Goal: Task Accomplishment & Management: Use online tool/utility

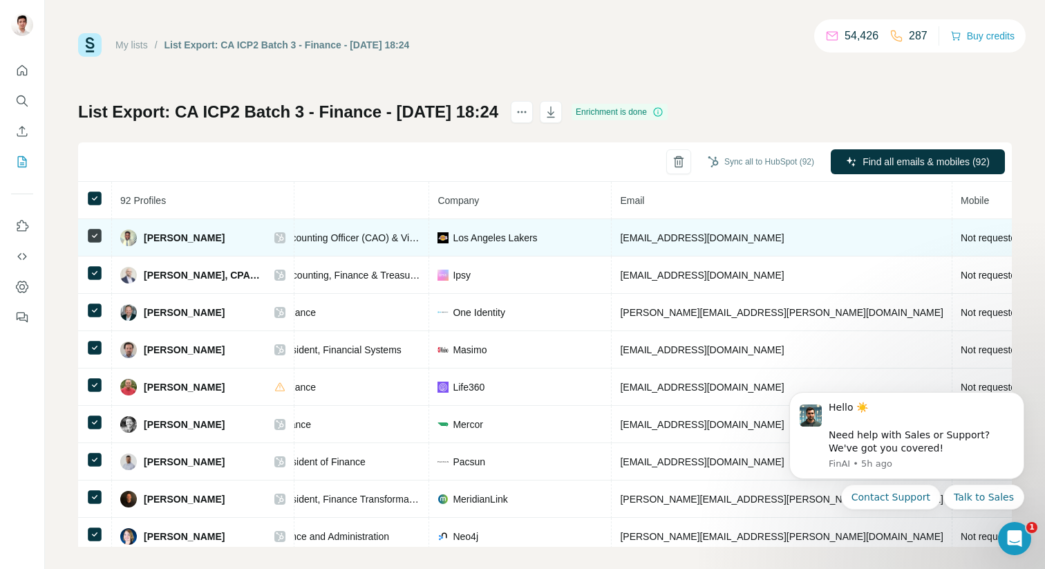
scroll to position [0, 342]
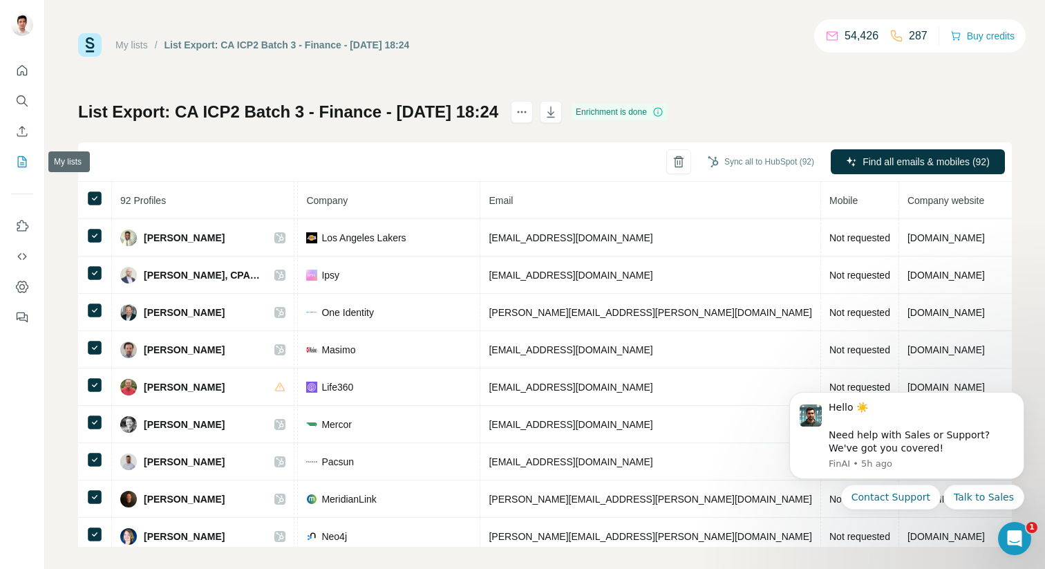
click at [19, 158] on icon "My lists" at bounding box center [22, 162] width 14 height 14
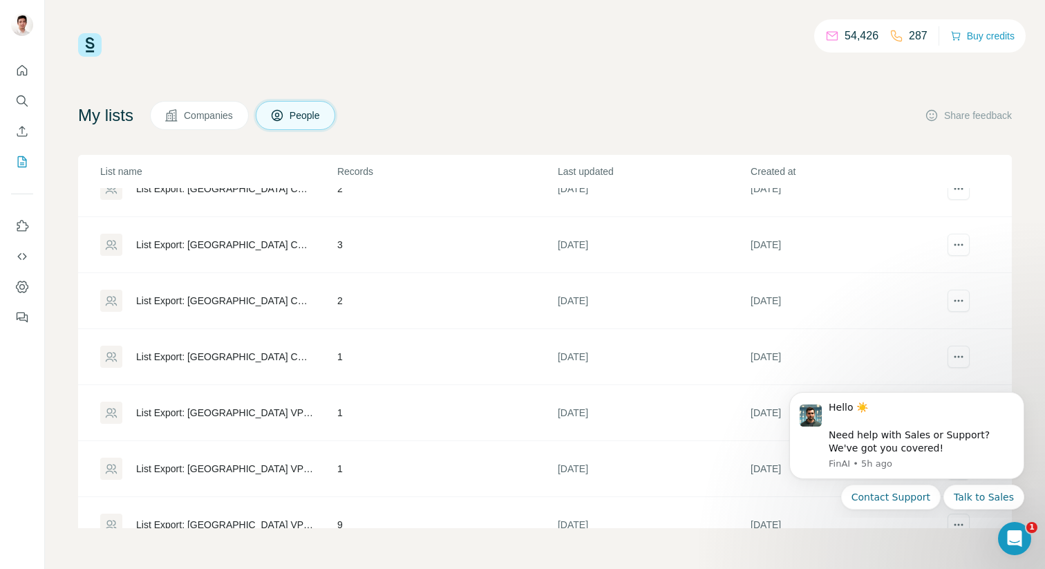
scroll to position [1340, 0]
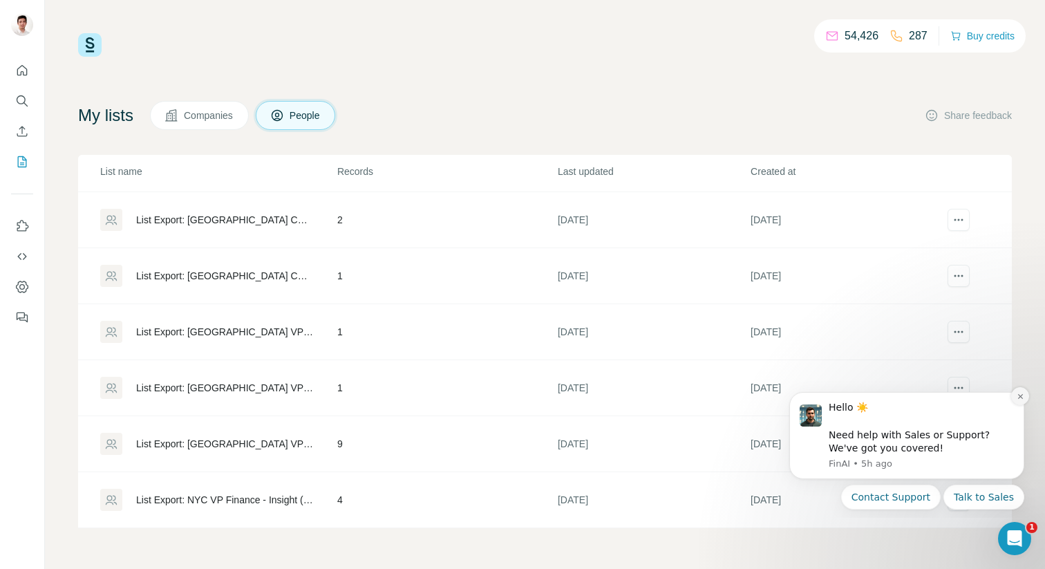
click at [1017, 395] on icon "Dismiss notification" at bounding box center [1021, 397] width 8 height 8
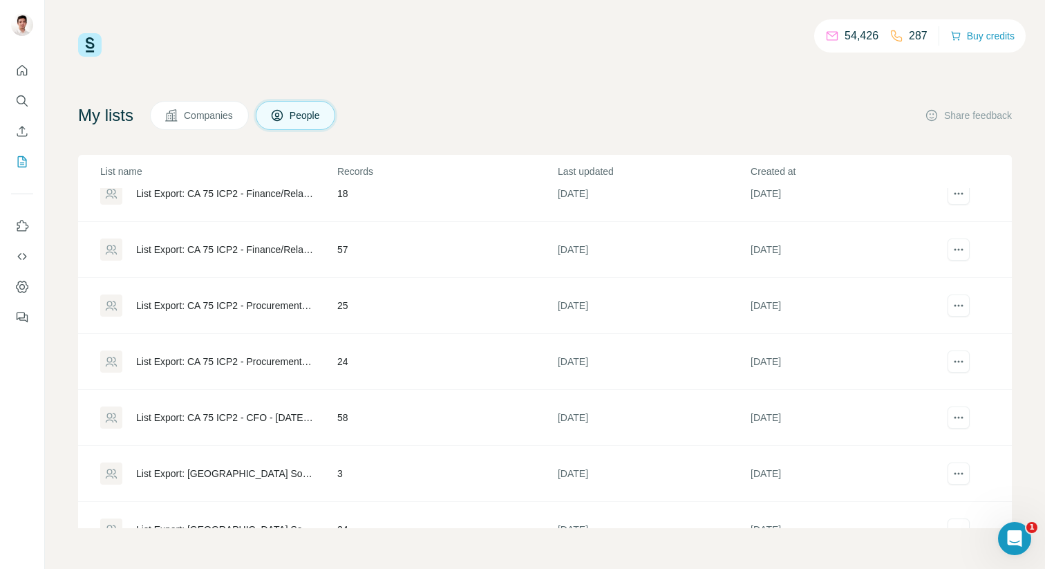
scroll to position [2882, 0]
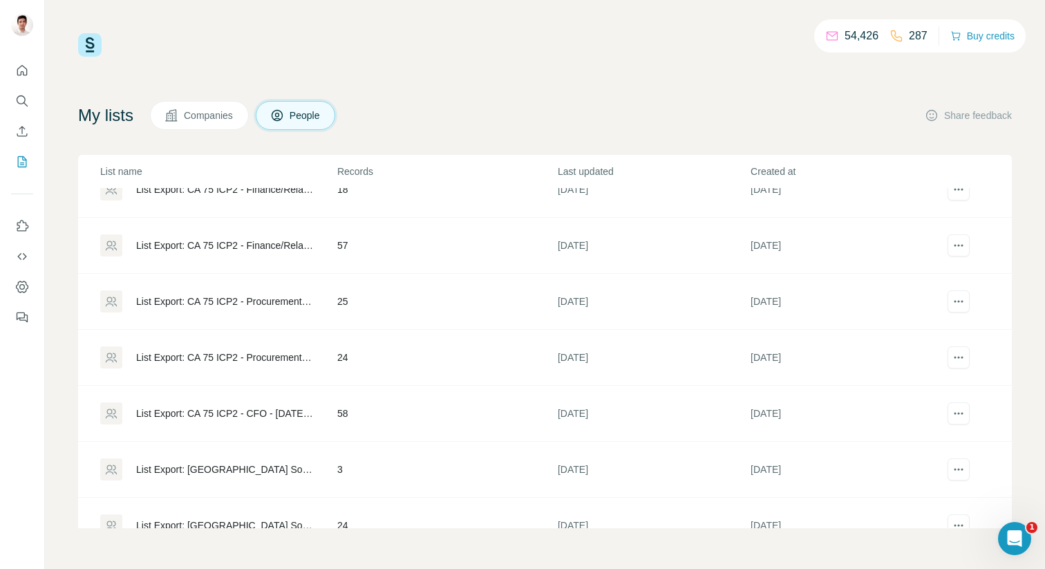
click at [256, 364] on div "List Export: CA 75 ICP2 - Procurement Owner - [DATE] 12:08" at bounding box center [225, 357] width 178 height 14
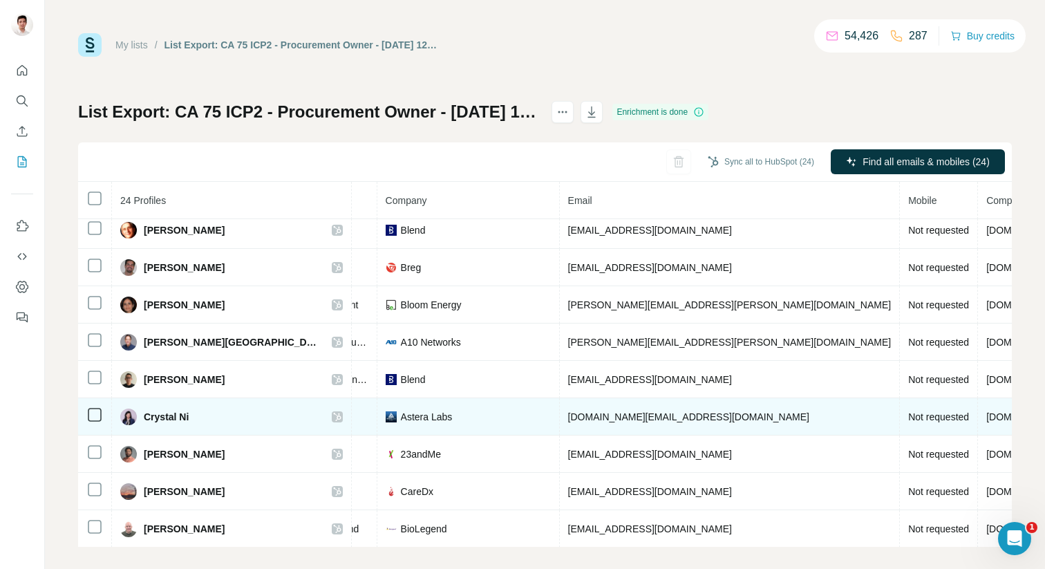
scroll to position [0, 320]
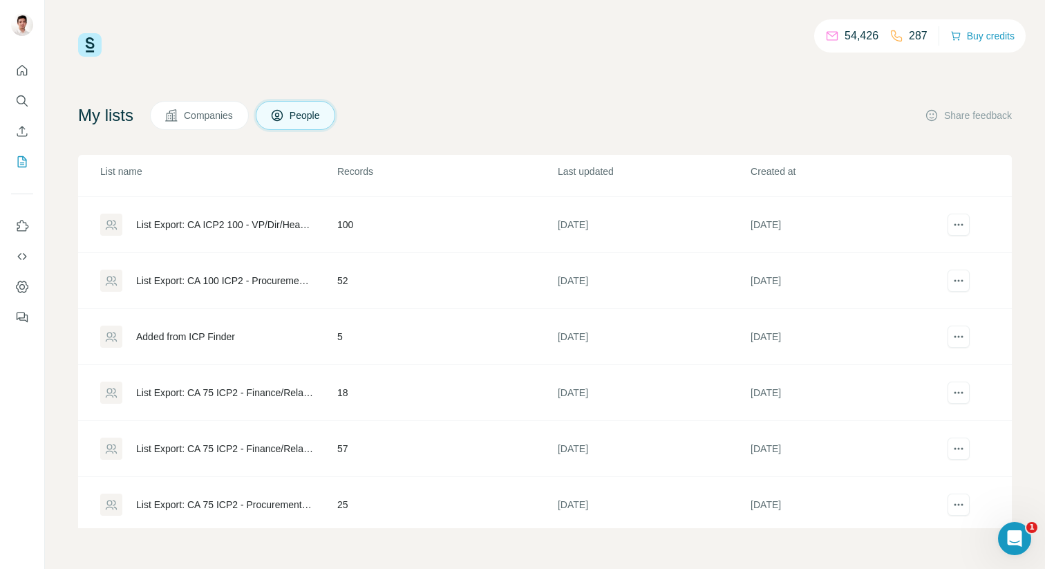
scroll to position [2664, 0]
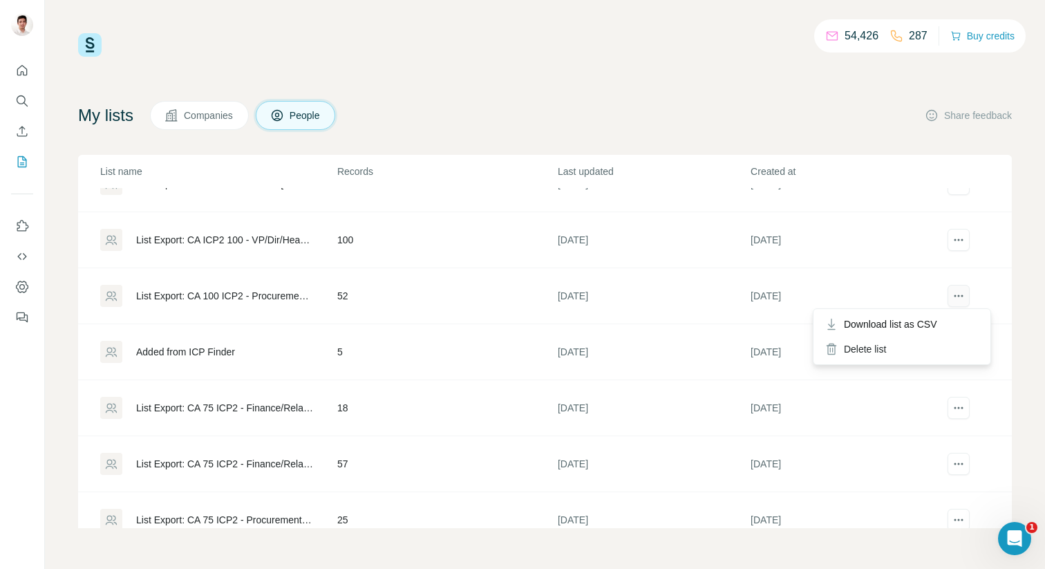
click at [948, 297] on button "actions" at bounding box center [959, 296] width 22 height 22
click at [136, 292] on div "List Export: CA 100 ICP2 - Procurement Owner - [DATE] 15:32" at bounding box center [225, 296] width 178 height 14
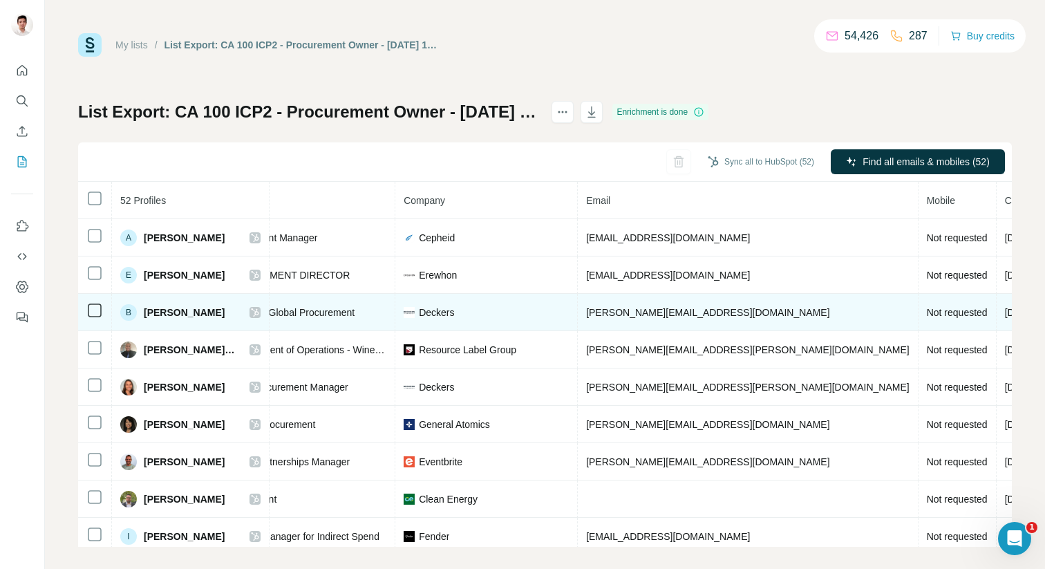
scroll to position [0, 291]
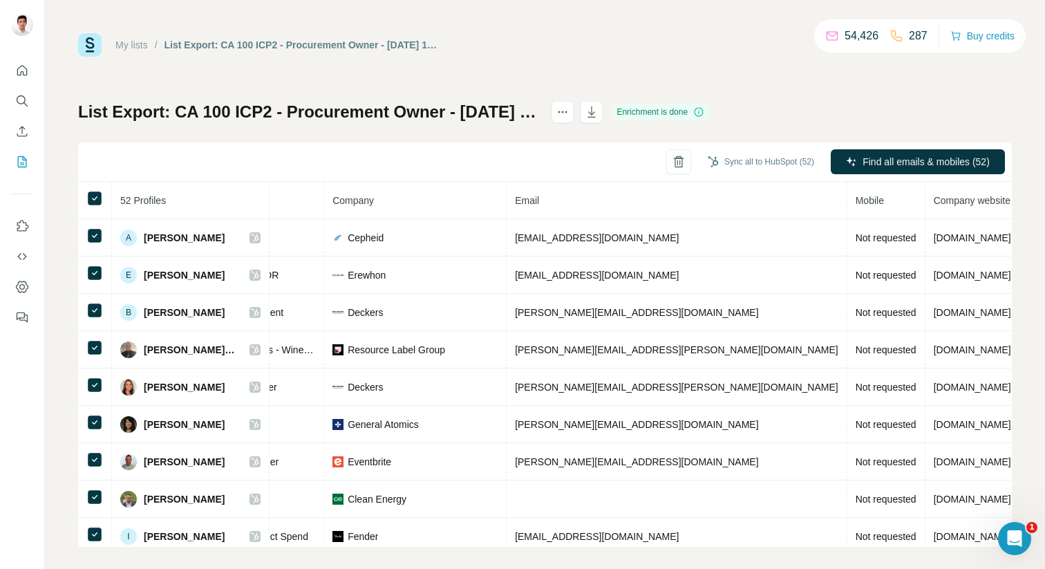
drag, startPoint x: 865, startPoint y: 160, endPoint x: 799, endPoint y: 77, distance: 105.2
click at [799, 77] on div "My lists / List Export: CA 100 ICP2 - Procurement Owner - [DATE] 15:32 54,426 2…" at bounding box center [545, 290] width 934 height 514
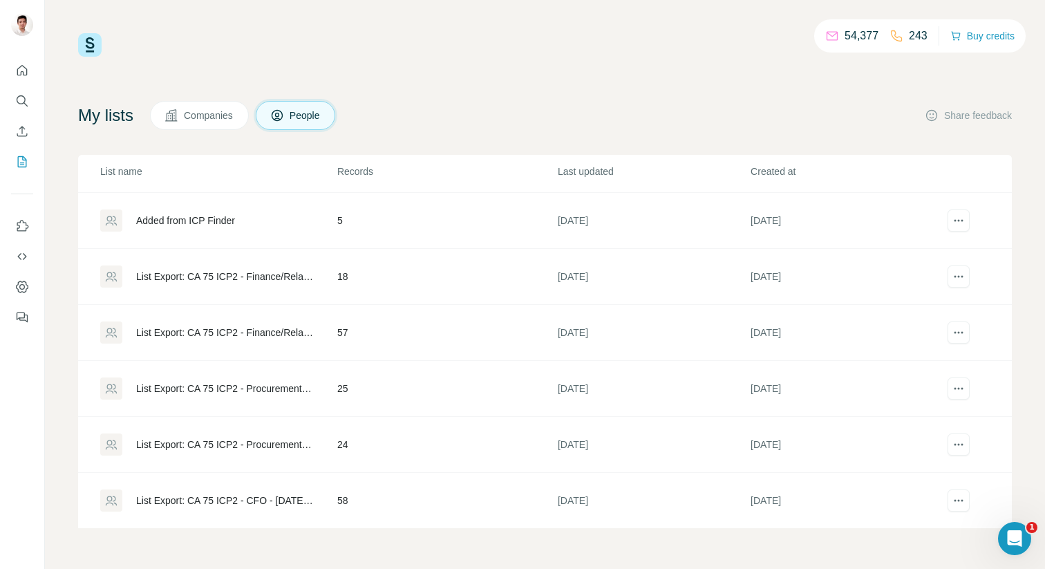
scroll to position [2799, 0]
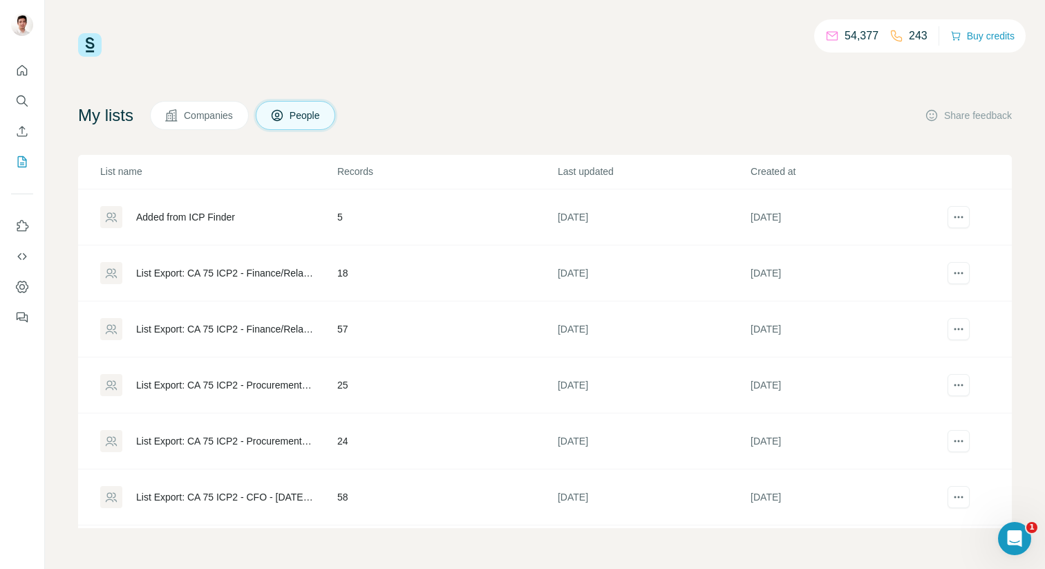
click at [254, 381] on div "List Export: CA 75 ICP2 - Procurement (Remote) - [DATE] 12:08" at bounding box center [225, 385] width 178 height 14
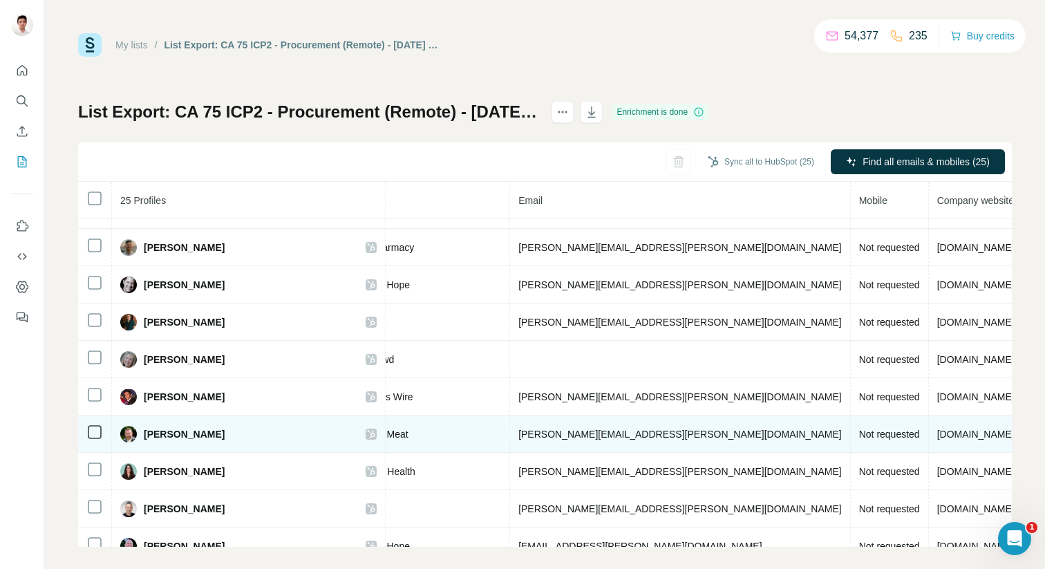
scroll to position [426, 404]
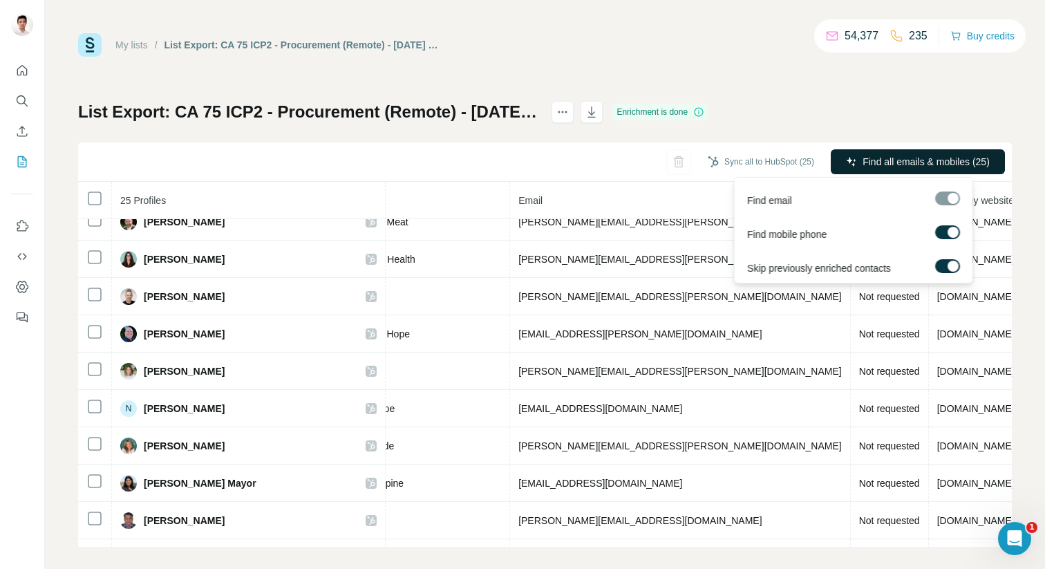
click at [877, 158] on span "Find all emails & mobiles (25)" at bounding box center [926, 162] width 127 height 14
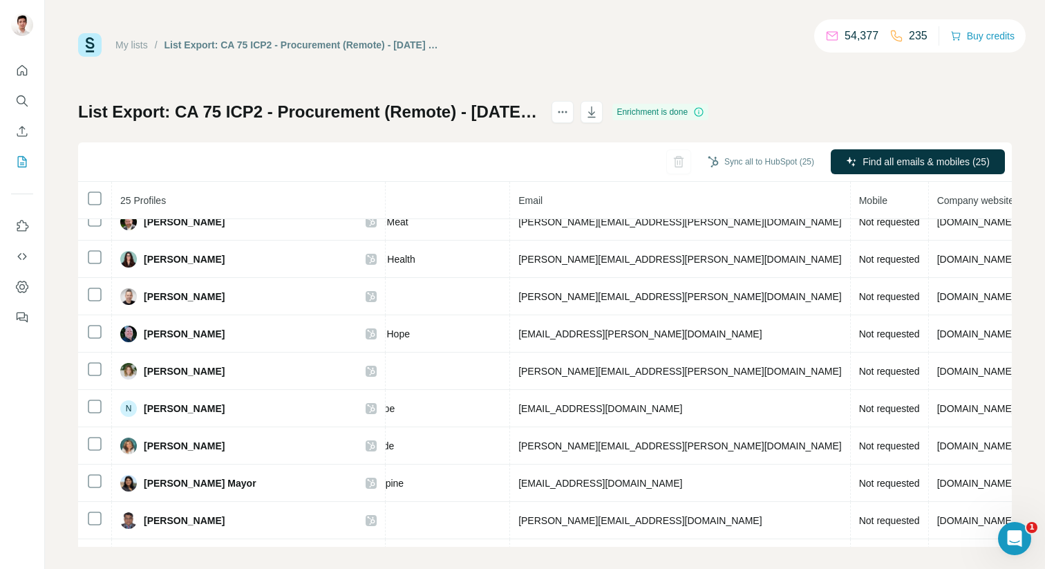
click at [178, 112] on h1 "List Export: CA 75 ICP2 - Procurement (Remote) - [DATE] 12:08" at bounding box center [308, 112] width 461 height 22
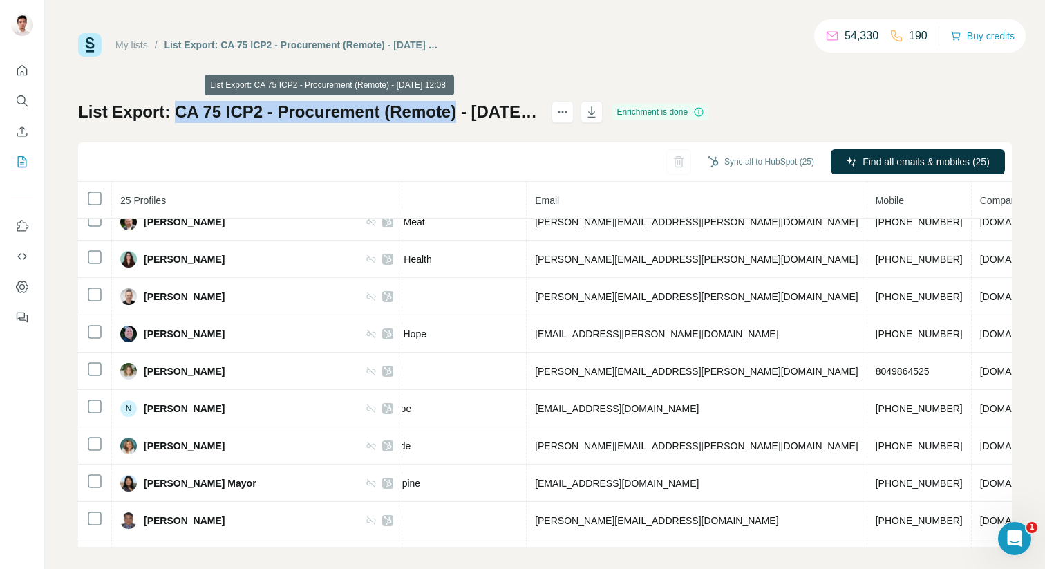
drag, startPoint x: 174, startPoint y: 111, endPoint x: 451, endPoint y: 118, distance: 277.3
click at [451, 118] on h1 "List Export: CA 75 ICP2 - Procurement (Remote) - [DATE] 12:08" at bounding box center [308, 112] width 461 height 22
copy h1 "CA 75 ICP2 - Procurement (Remote)"
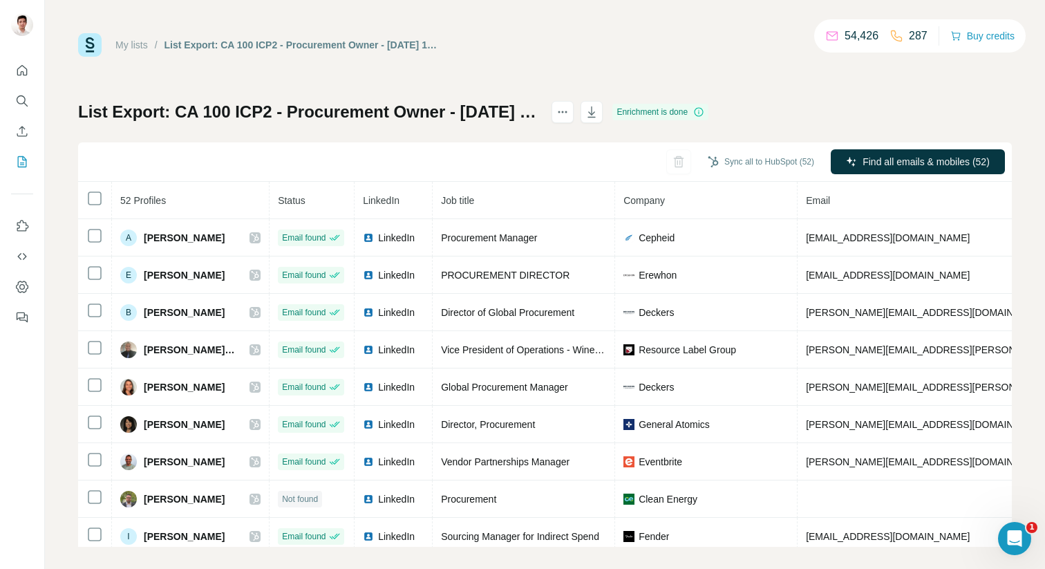
click at [872, 110] on div "List Export: CA 100 ICP2 - Procurement Owner - [DATE] 15:32 Enrichment is done …" at bounding box center [545, 324] width 934 height 446
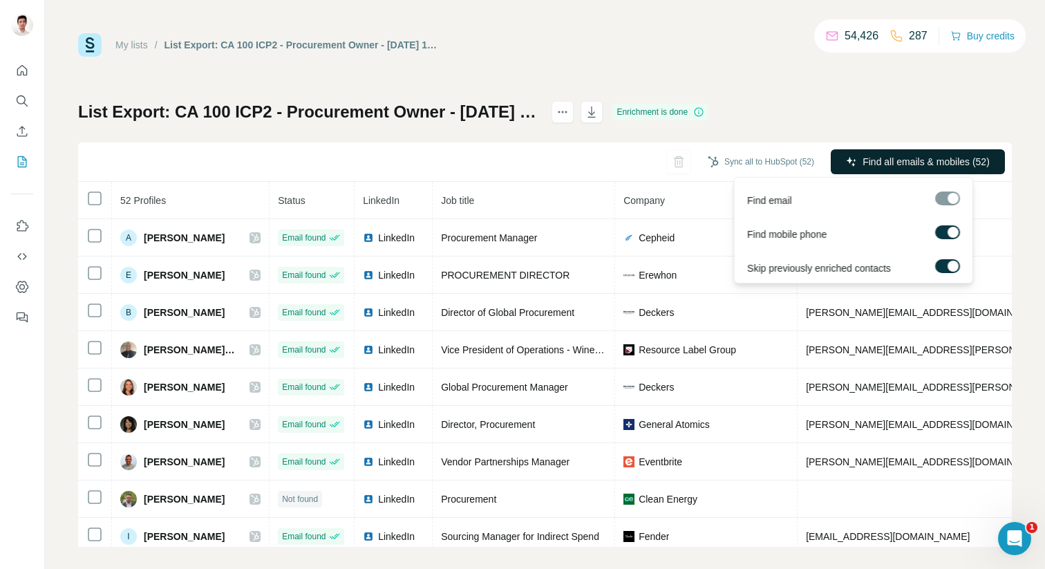
click at [885, 156] on span "Find all emails & mobiles (52)" at bounding box center [926, 162] width 127 height 14
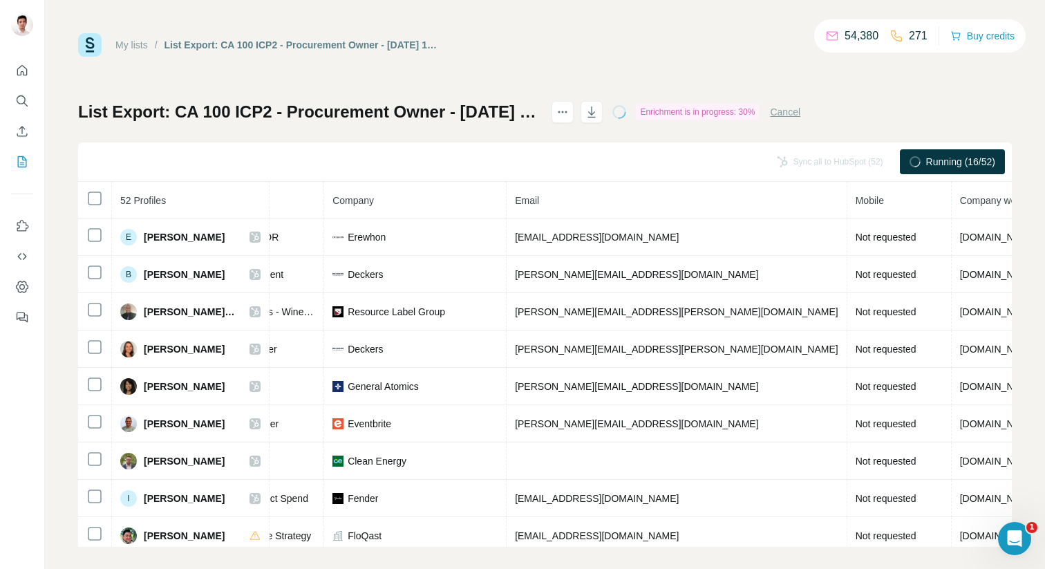
scroll to position [0, 291]
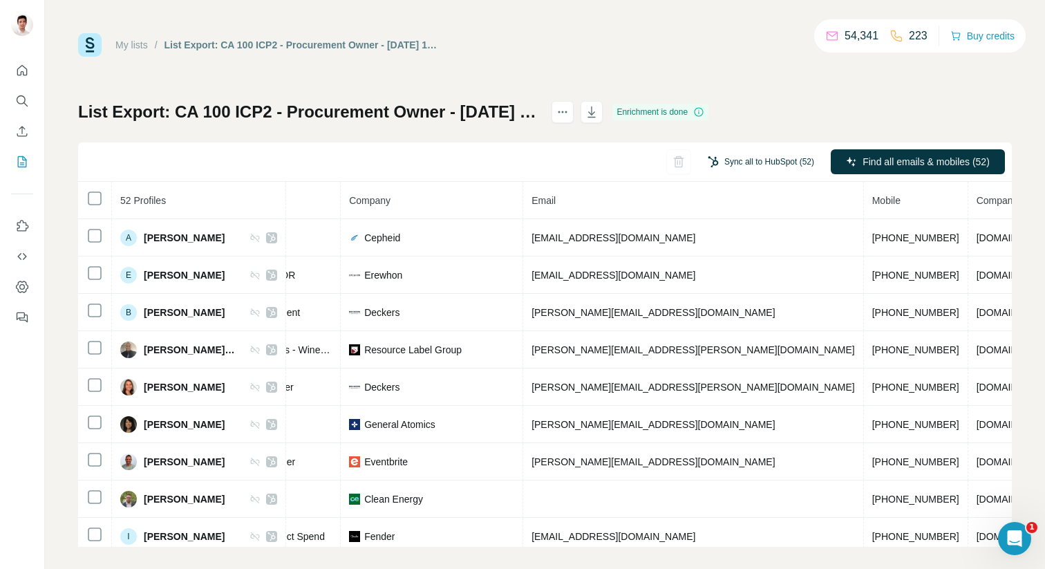
click at [762, 167] on button "Sync all to HubSpot (52)" at bounding box center [761, 161] width 126 height 21
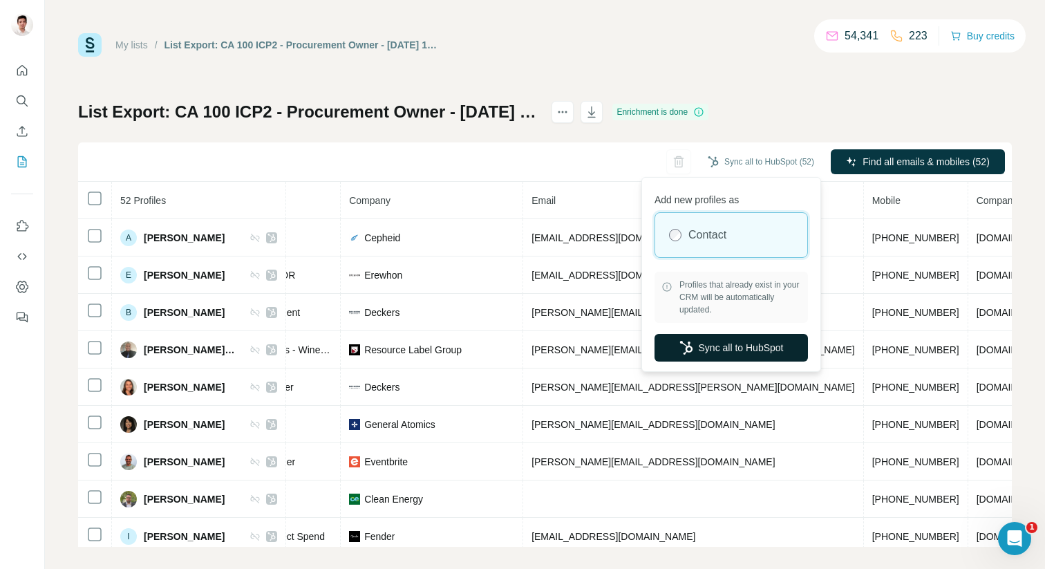
click at [741, 345] on button "Sync all to HubSpot" at bounding box center [731, 348] width 153 height 28
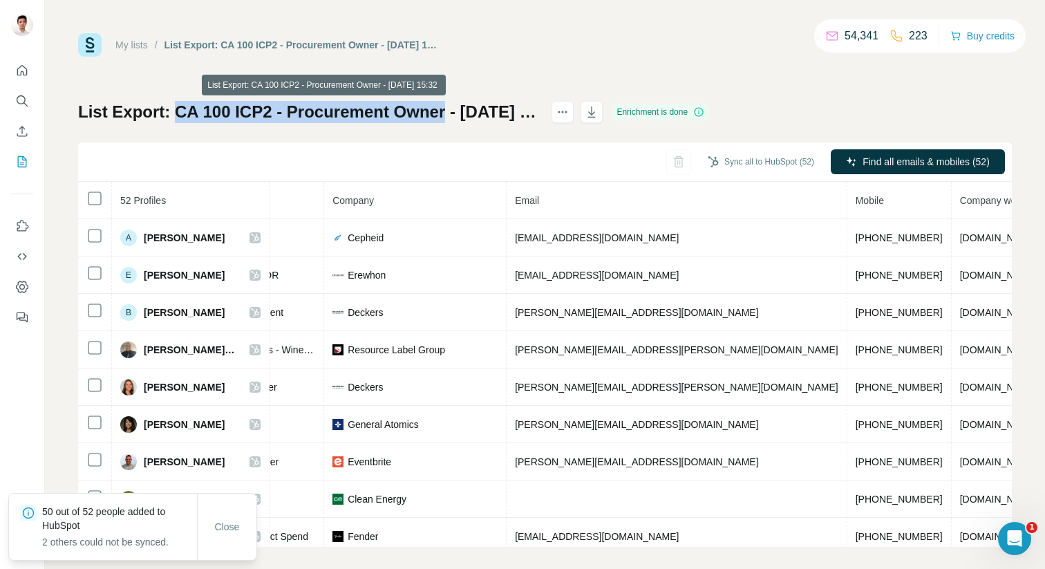
drag, startPoint x: 177, startPoint y: 113, endPoint x: 441, endPoint y: 117, distance: 264.1
click at [441, 117] on h1 "List Export: CA 100 ICP2 - Procurement Owner - [DATE] 15:32" at bounding box center [308, 112] width 461 height 22
copy h1 "CA 100 ICP2 - Procurement Owner"
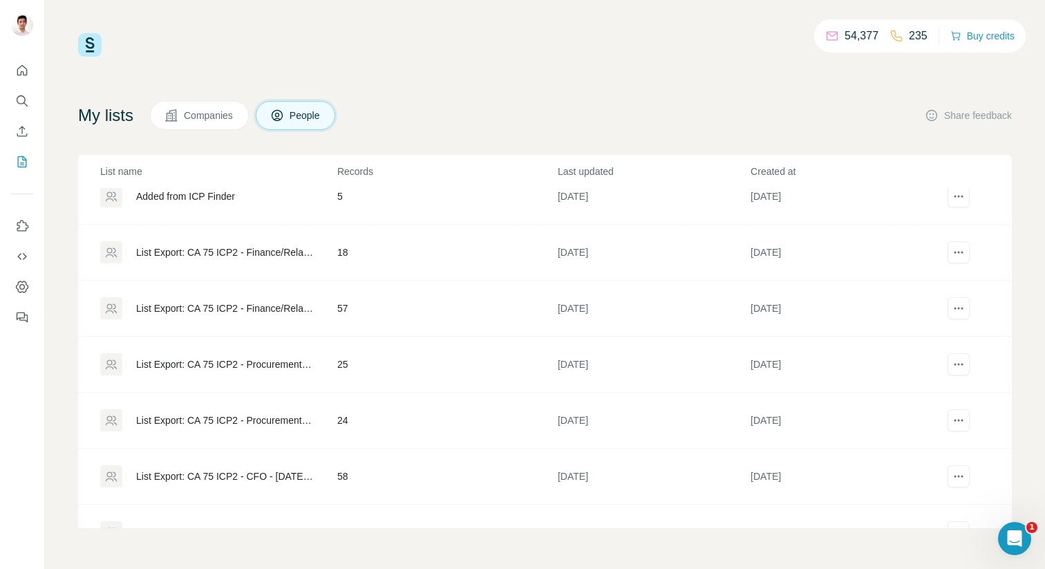
scroll to position [2832, 0]
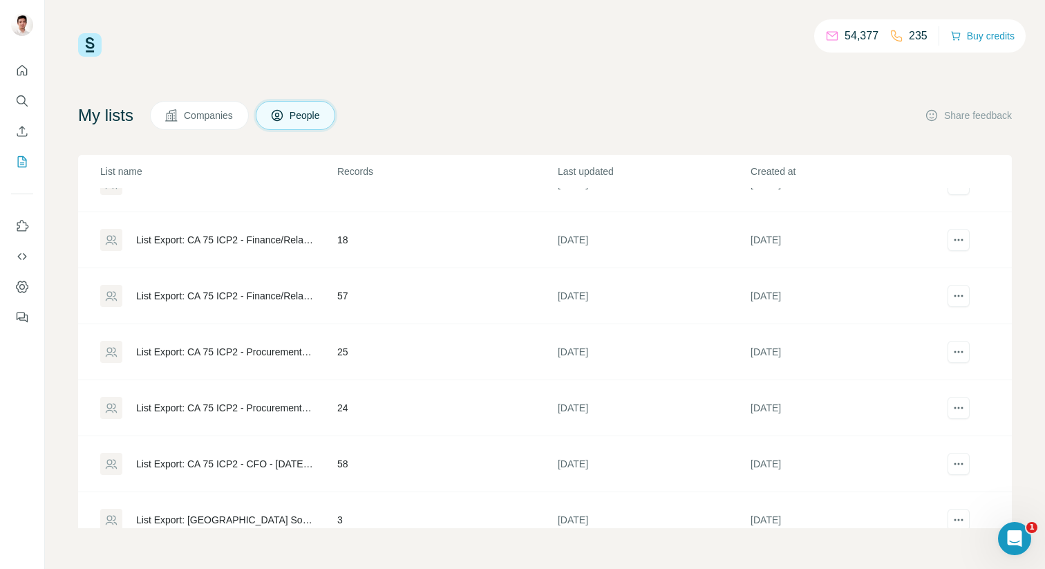
click at [261, 400] on div "List Export: CA 75 ICP2 - Procurement Owner - 02/09/2025 12:08" at bounding box center [218, 408] width 236 height 22
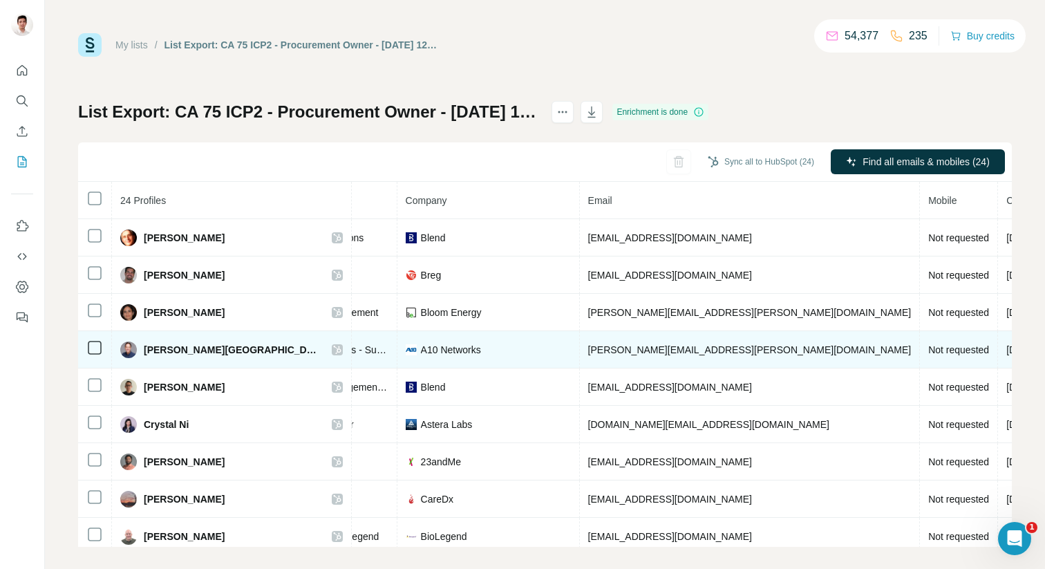
scroll to position [0, 320]
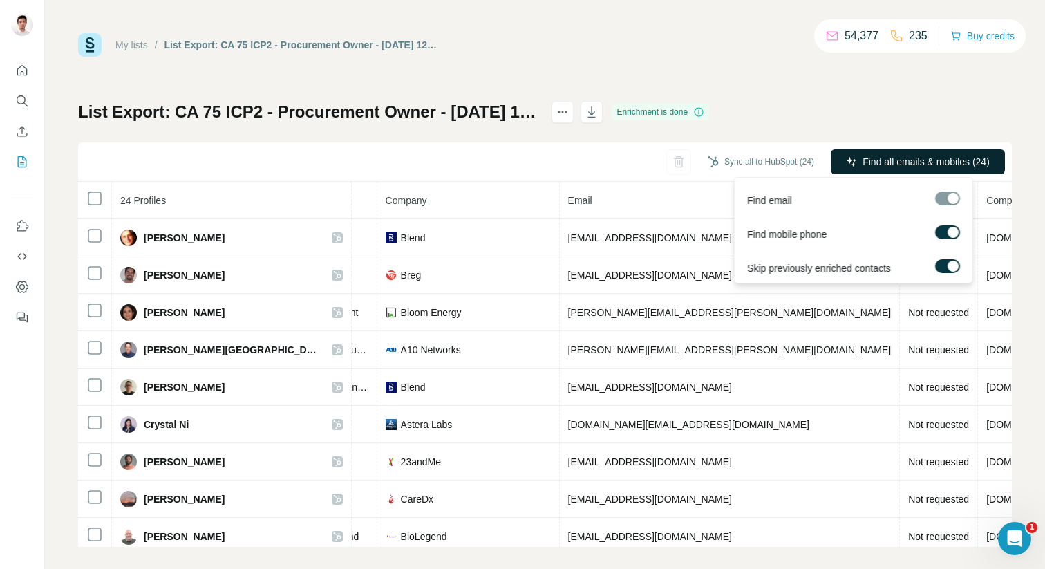
click at [896, 171] on button "Find all emails & mobiles (24)" at bounding box center [918, 161] width 174 height 25
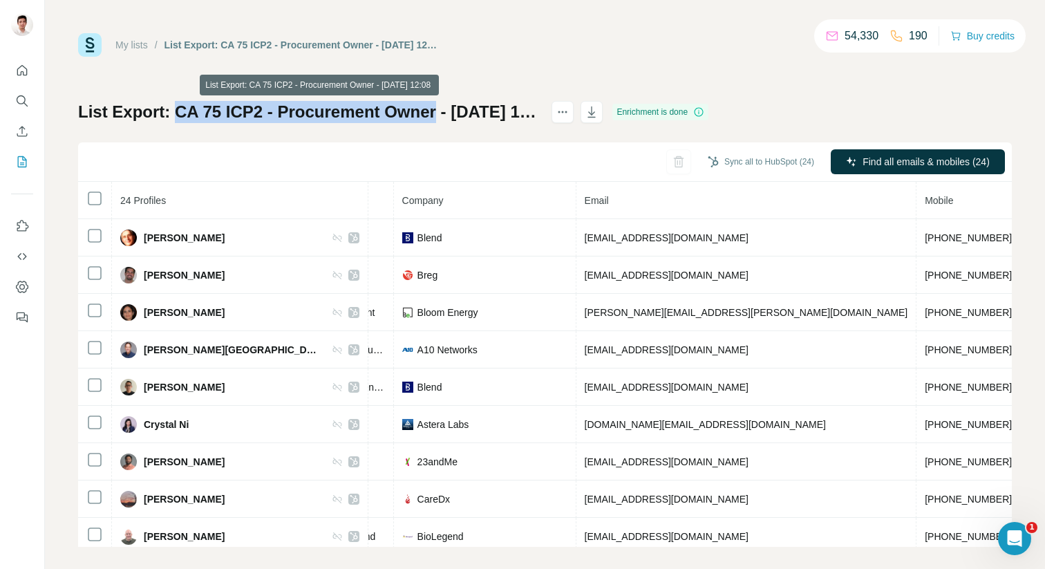
drag, startPoint x: 177, startPoint y: 111, endPoint x: 433, endPoint y: 111, distance: 255.7
click at [433, 111] on h1 "List Export: CA 75 ICP2 - Procurement Owner - 02/09/2025 12:08" at bounding box center [308, 112] width 461 height 22
copy h1 "CA 75 ICP2 - Procurement Owner"
